Goal: Register for event/course

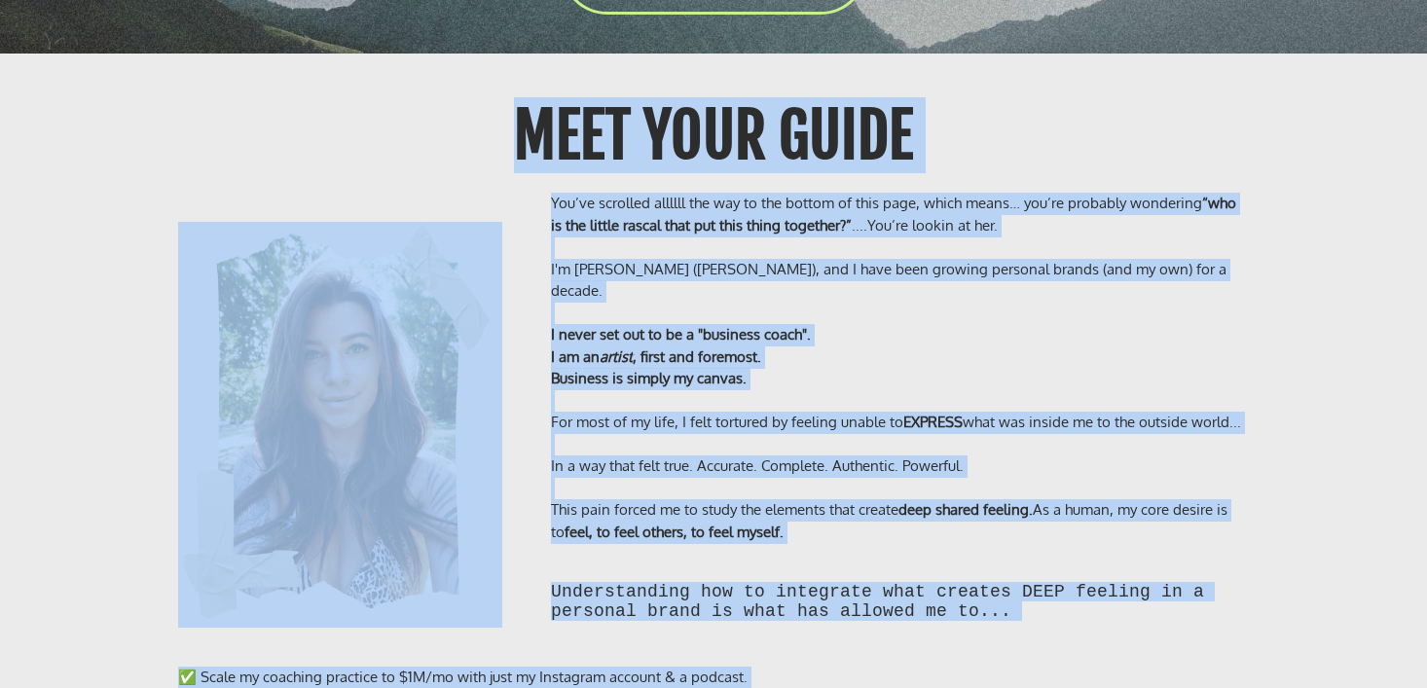
scroll to position [15668, 0]
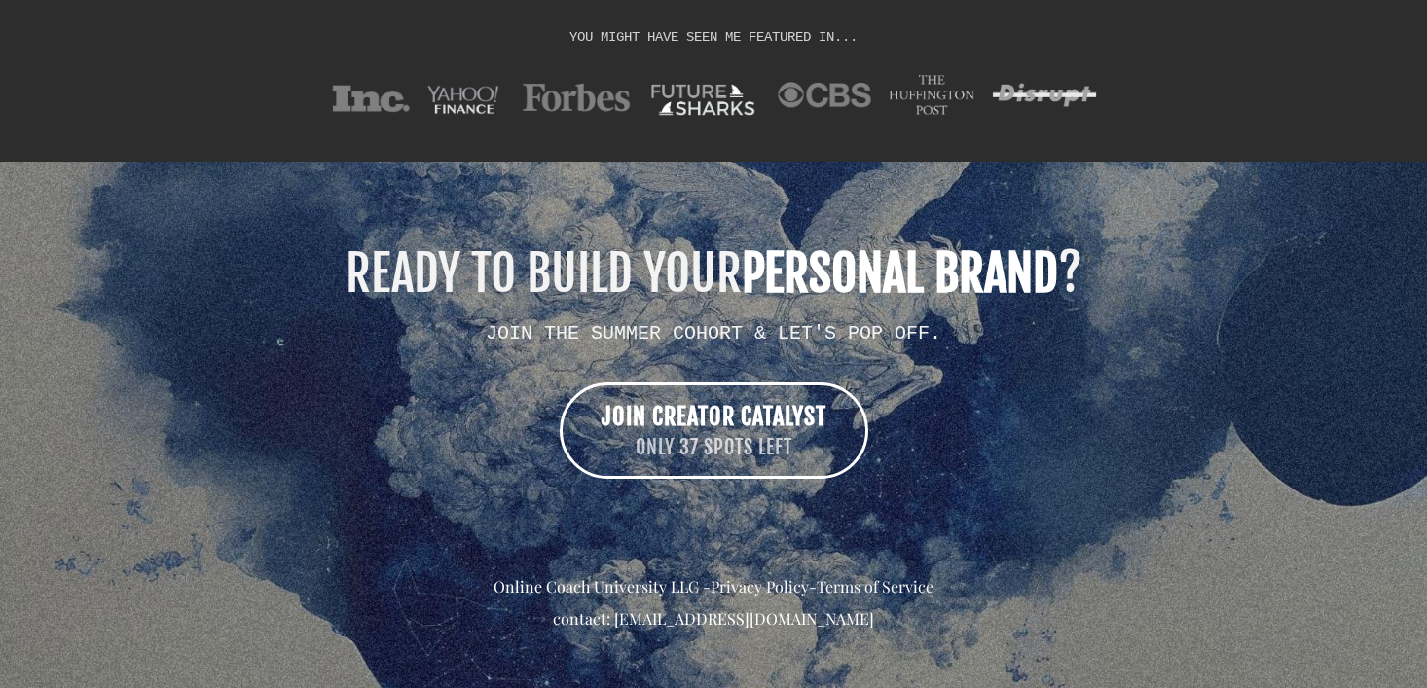
drag, startPoint x: 305, startPoint y: 23, endPoint x: 648, endPoint y: 776, distance: 827.0
copy div "ENROLLMENT IS NOW OPEN! 🎉 DOORS CLOSE SEPTEMBER 5, 2025 - ONLY 37 SPOTS REMAINI…"
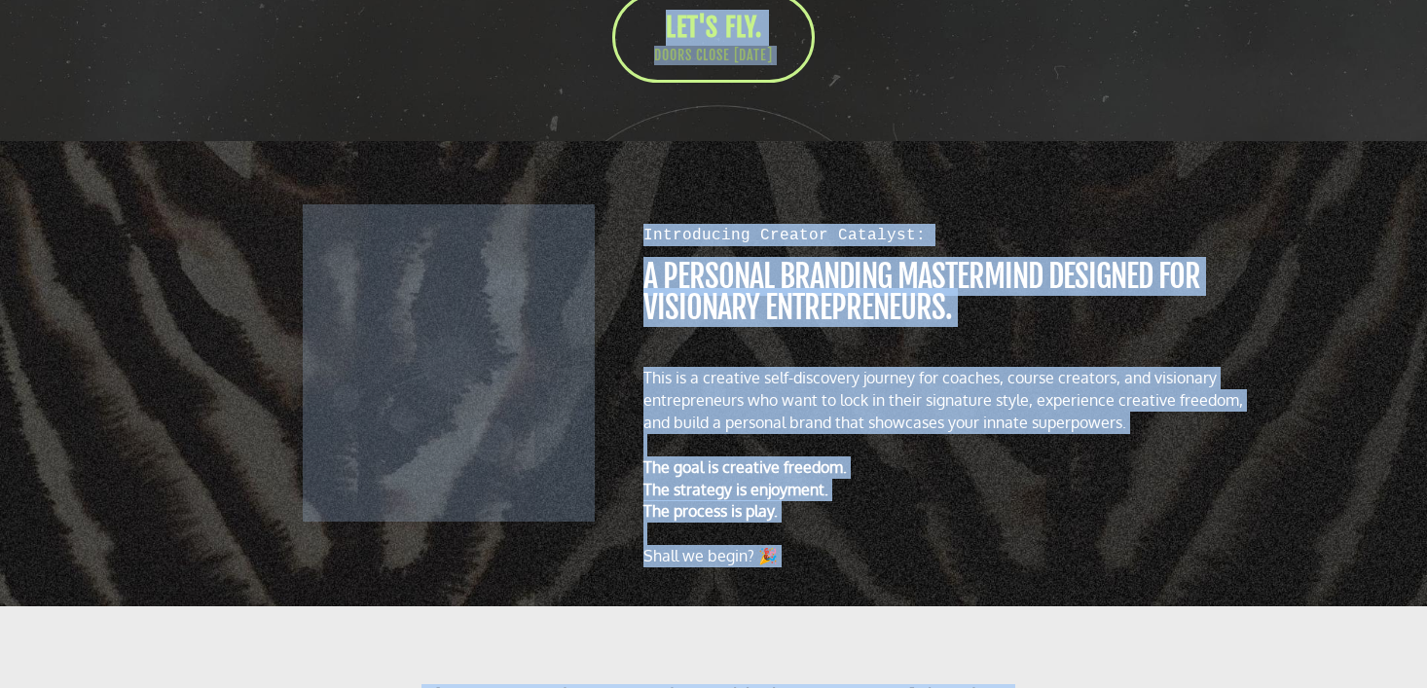
scroll to position [0, 0]
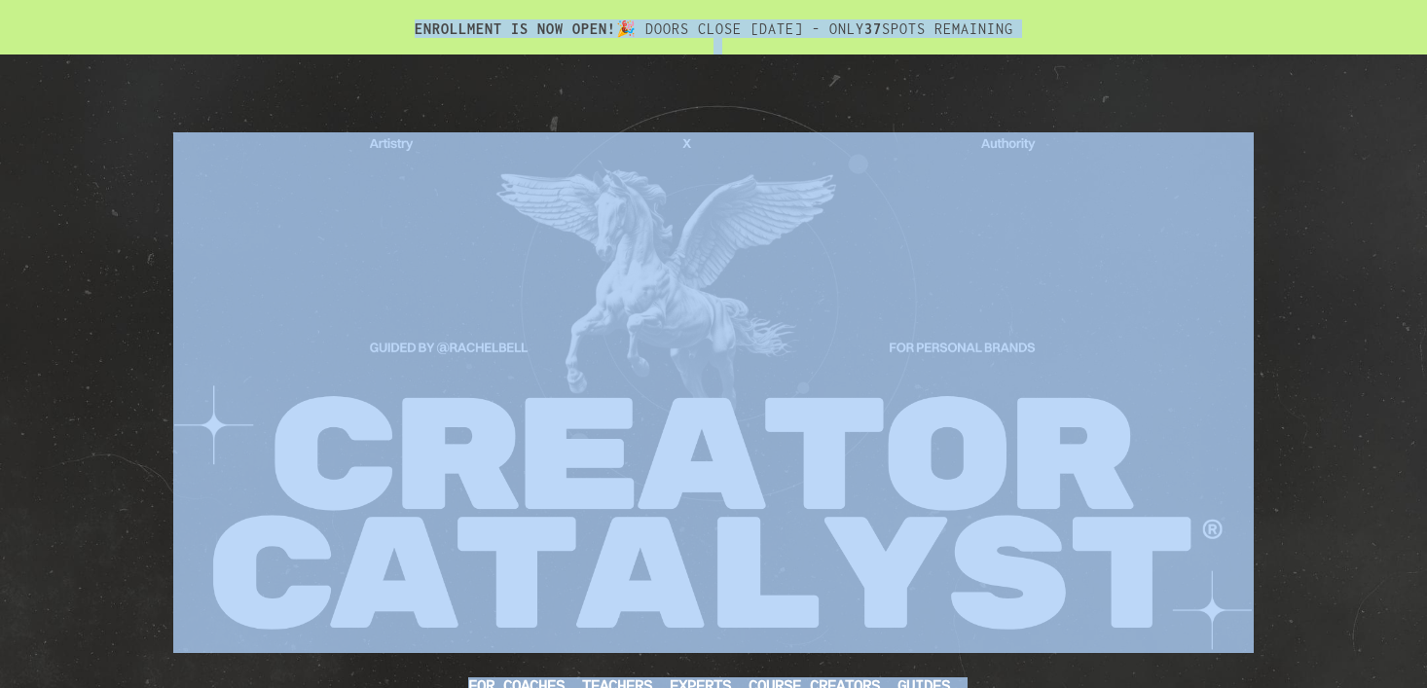
click at [1284, 405] on div "CUSTOM JAVASCRIPT / HTML FOR Coaches, teachers, experts, course creators, guide…" at bounding box center [713, 523] width 1427 height 938
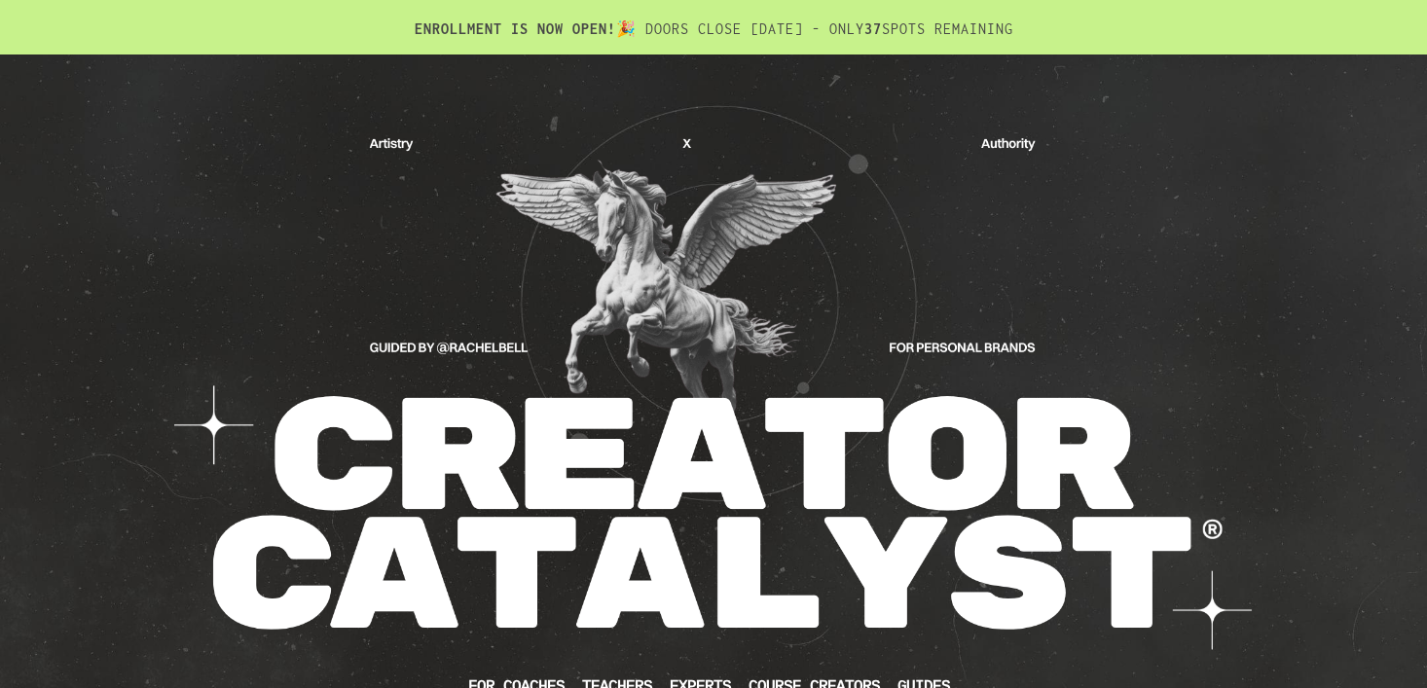
click at [1284, 406] on div "CUSTOM JAVASCRIPT / HTML FOR Coaches, teachers, experts, course creators, guide…" at bounding box center [713, 523] width 1427 height 938
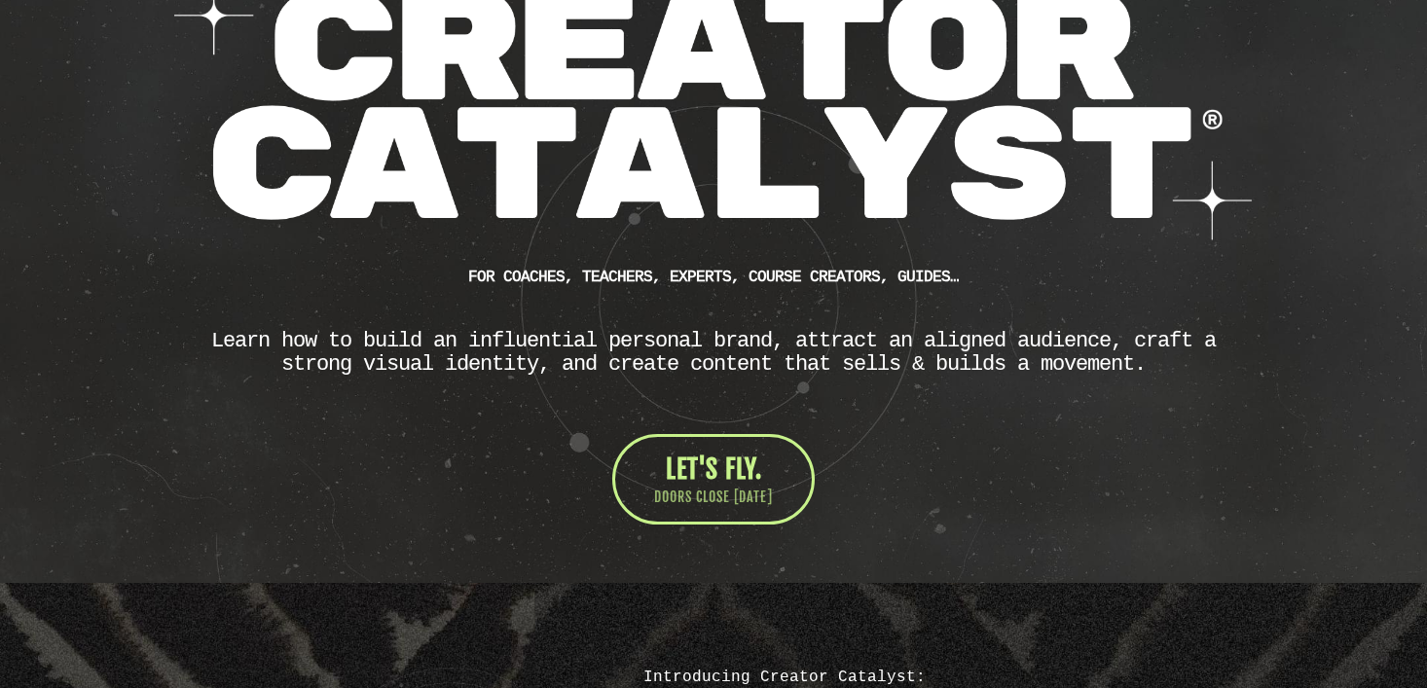
scroll to position [412, 0]
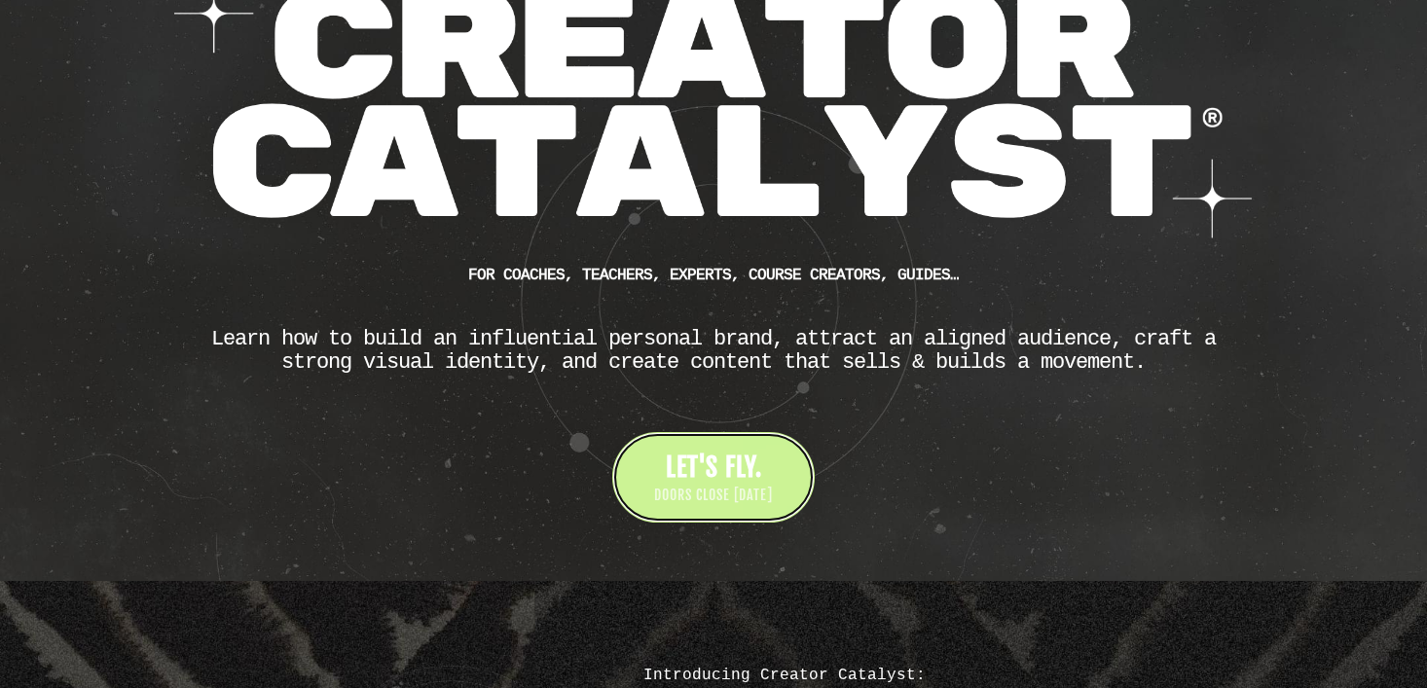
click at [677, 465] on span "LET'S FLY." at bounding box center [714, 467] width 96 height 31
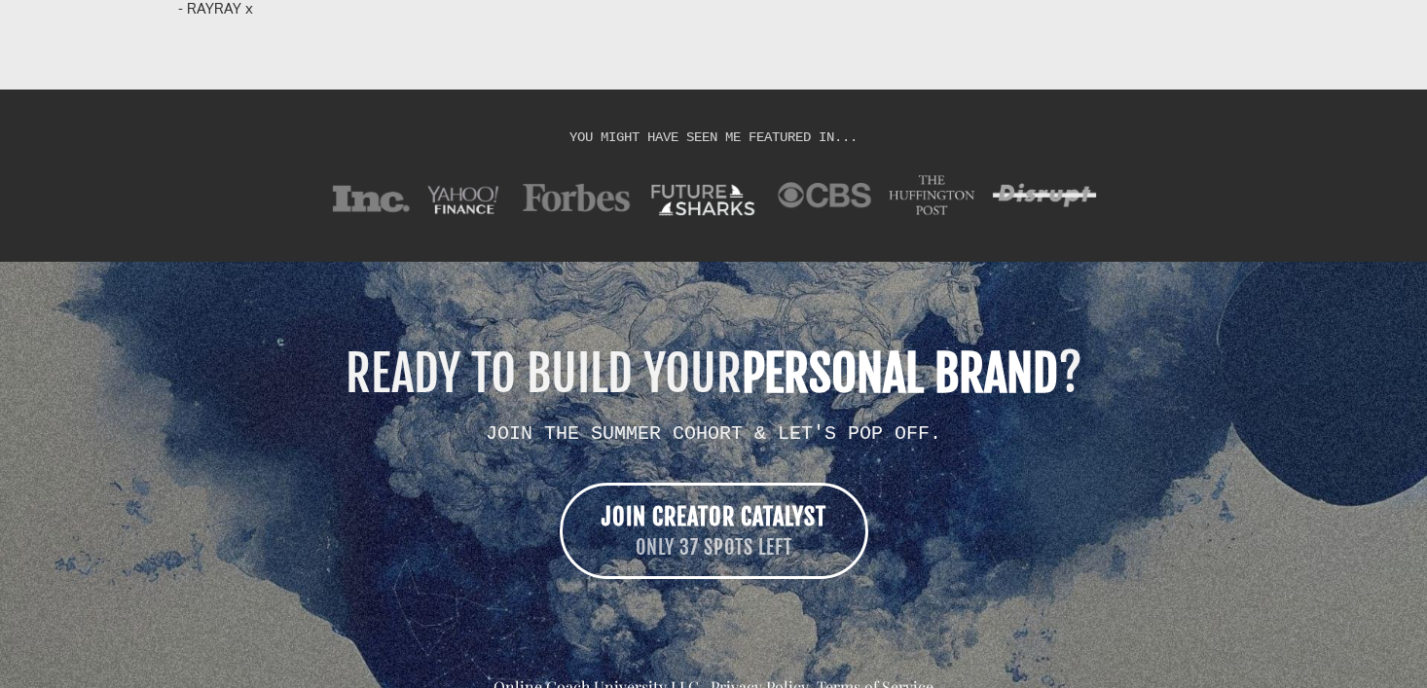
scroll to position [15668, 0]
